Goal: Check status: Check status

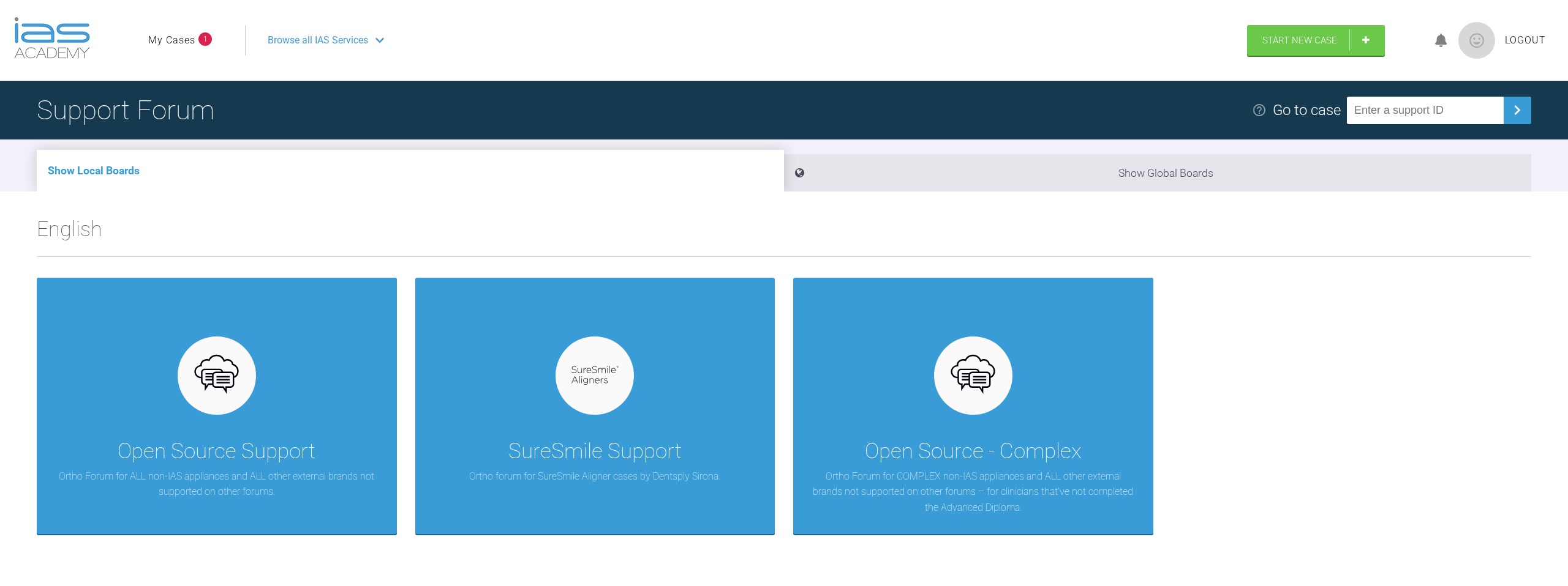
click at [186, 38] on link "My Cases" at bounding box center [171, 41] width 47 height 16
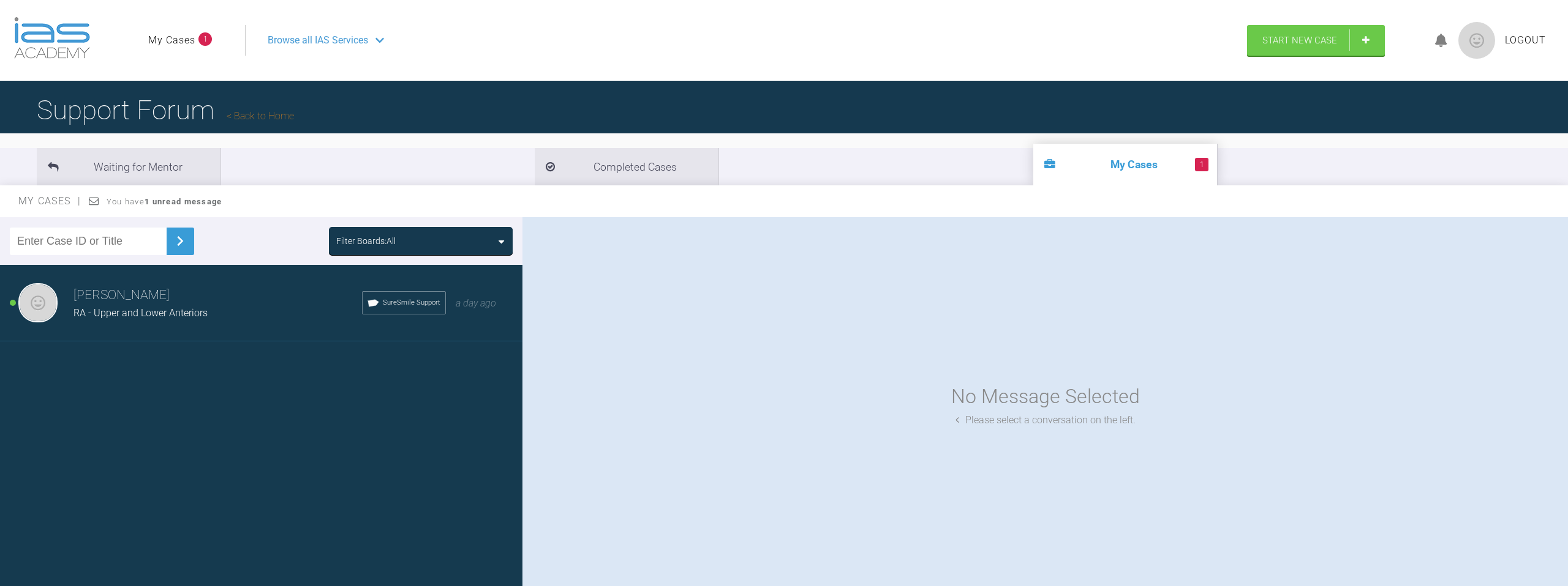
click at [237, 322] on div "[PERSON_NAME] El-[PERSON_NAME] - Upper and Lower Anteriors SureSmile Support a …" at bounding box center [261, 304] width 523 height 77
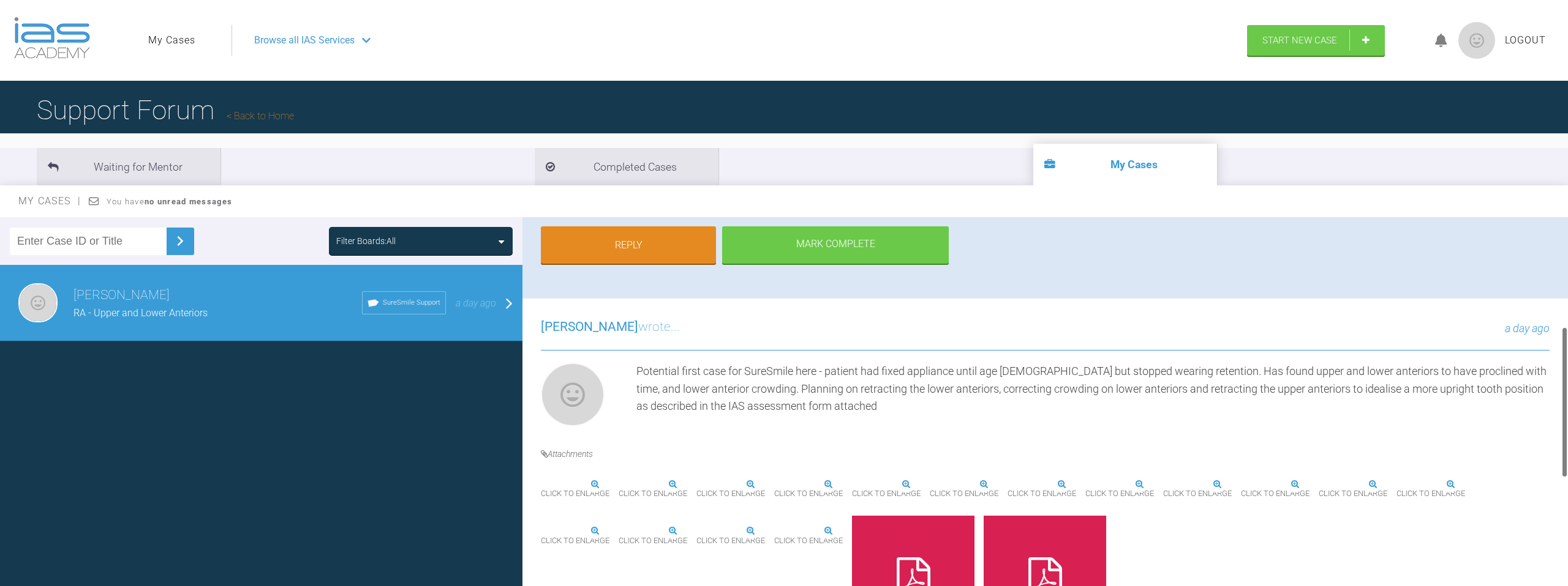
scroll to position [272, 0]
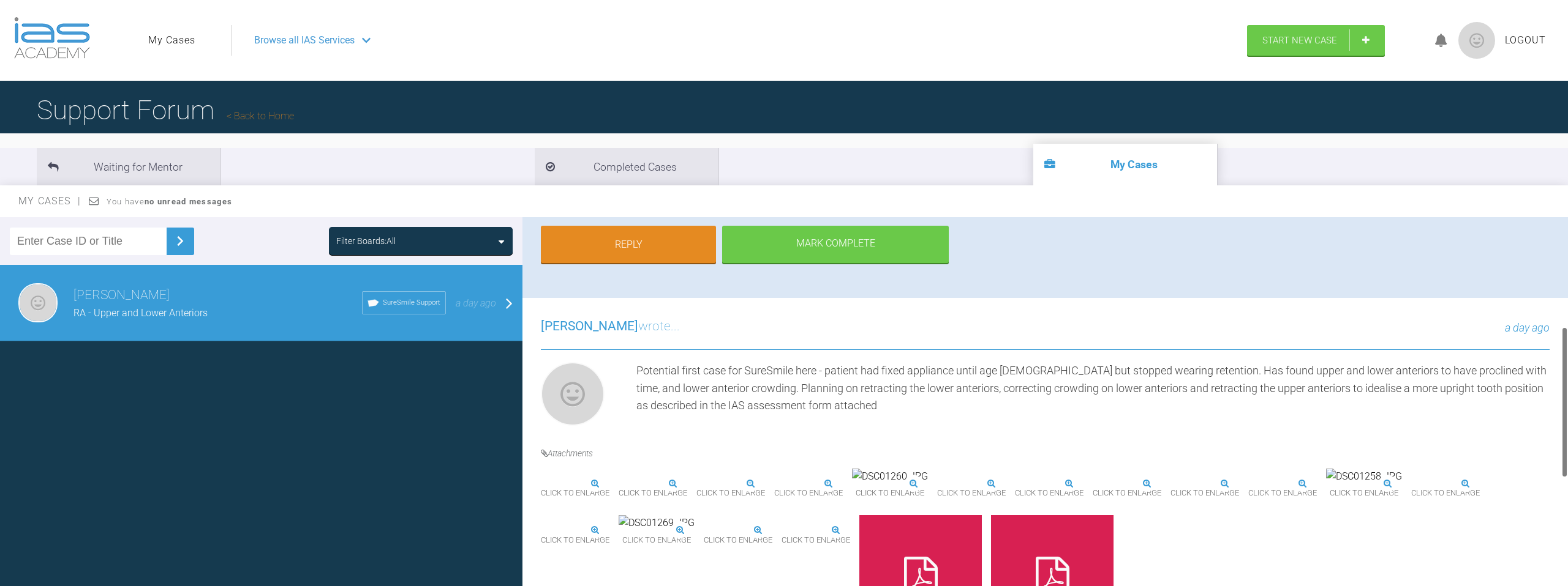
click at [541, 484] on img at bounding box center [541, 484] width 0 height 0
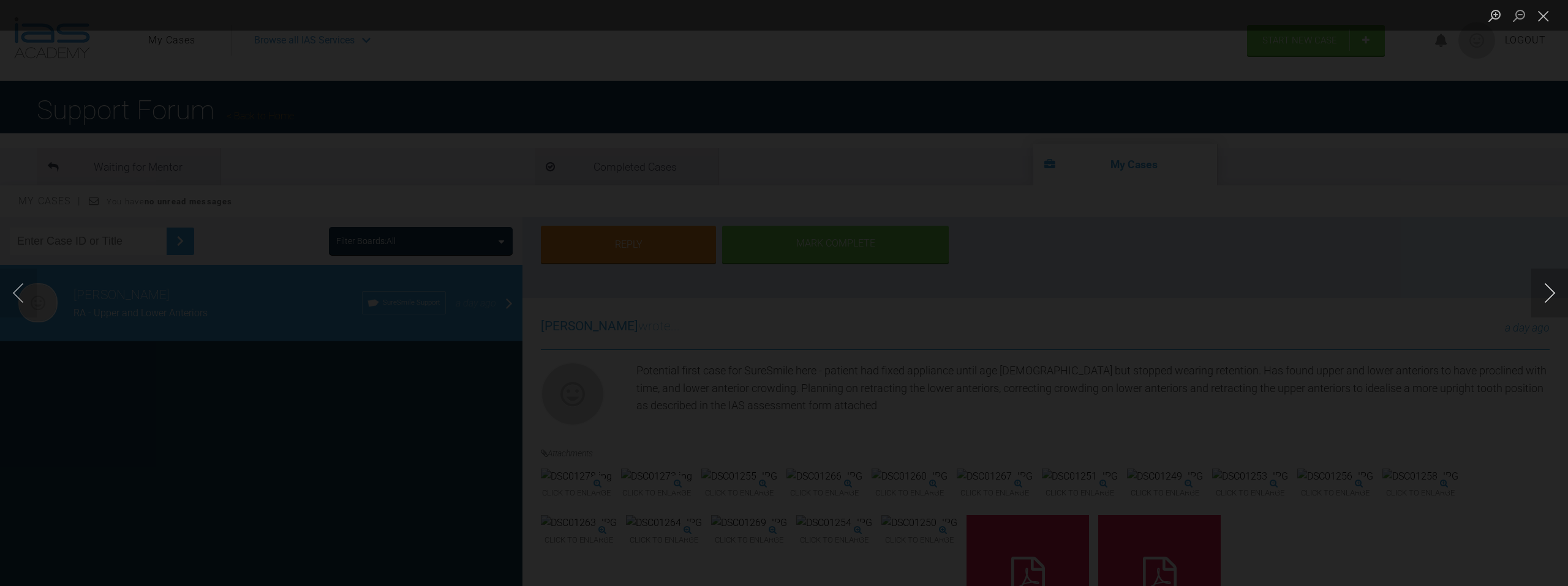
click at [1549, 296] on button "Next image" at bounding box center [1549, 293] width 37 height 49
click at [1549, 295] on button "Next image" at bounding box center [1549, 293] width 37 height 49
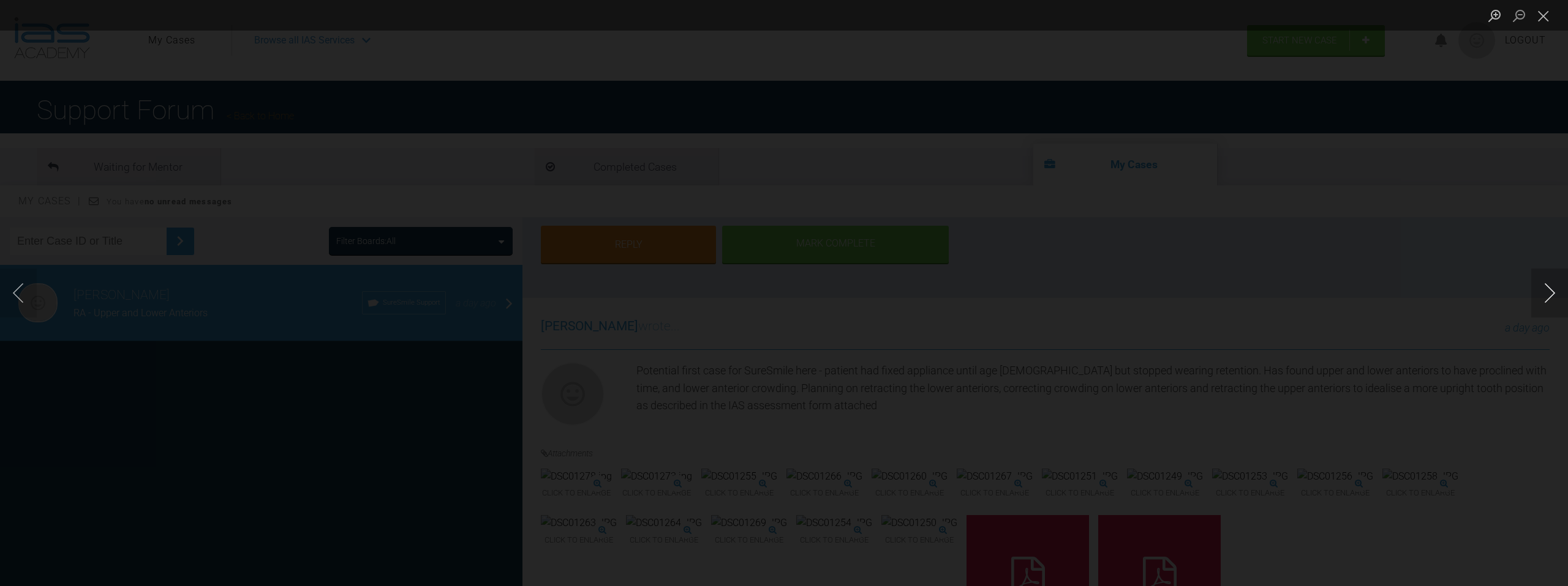
click at [1549, 295] on button "Next image" at bounding box center [1549, 293] width 37 height 49
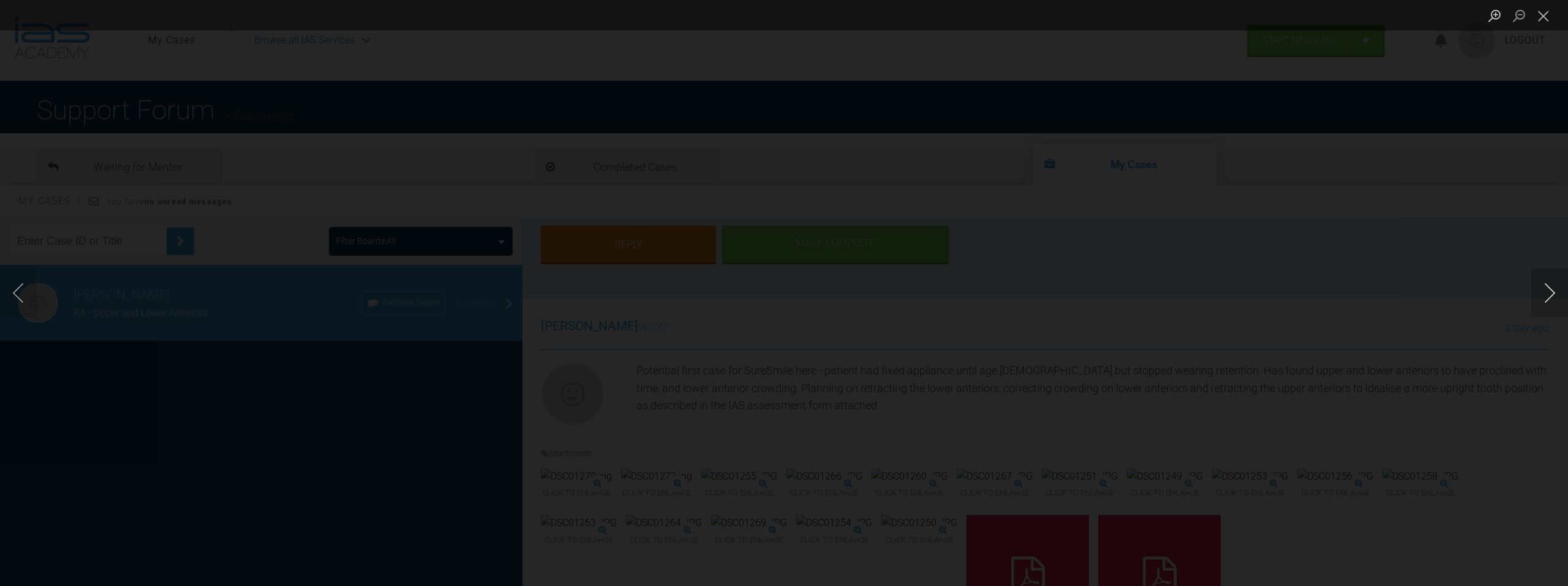
click at [1549, 295] on button "Next image" at bounding box center [1549, 293] width 37 height 49
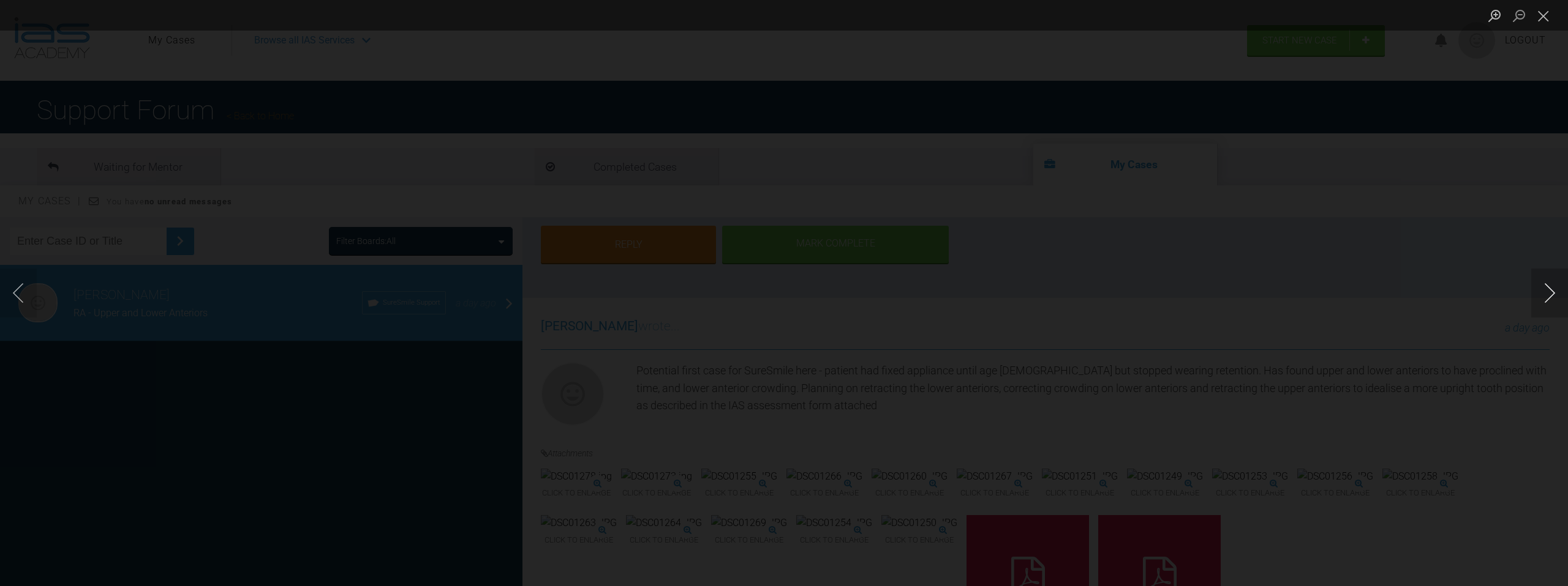
click at [1549, 295] on button "Next image" at bounding box center [1549, 293] width 37 height 49
click at [1549, 27] on li "Lightbox" at bounding box center [1543, 15] width 25 height 30
click at [1547, 7] on button "Close lightbox" at bounding box center [1543, 16] width 25 height 22
